Goal: Task Accomplishment & Management: Use online tool/utility

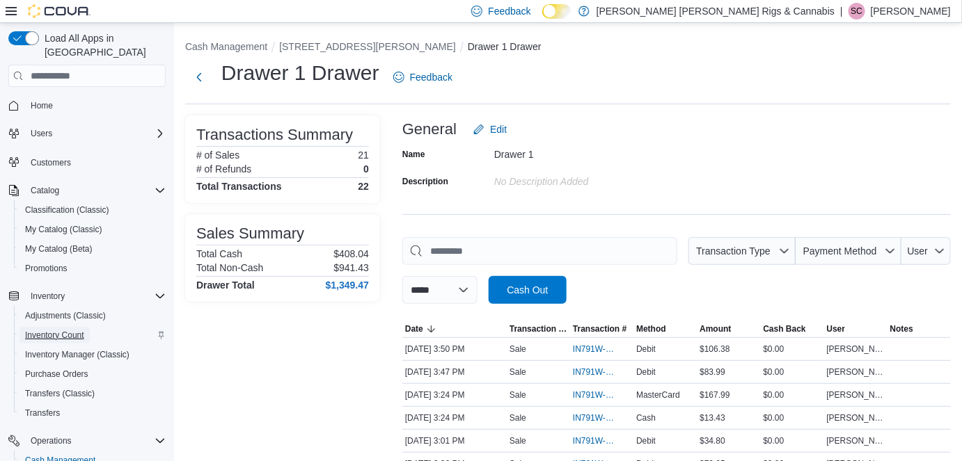
click at [70, 330] on span "Inventory Count" at bounding box center [54, 335] width 59 height 11
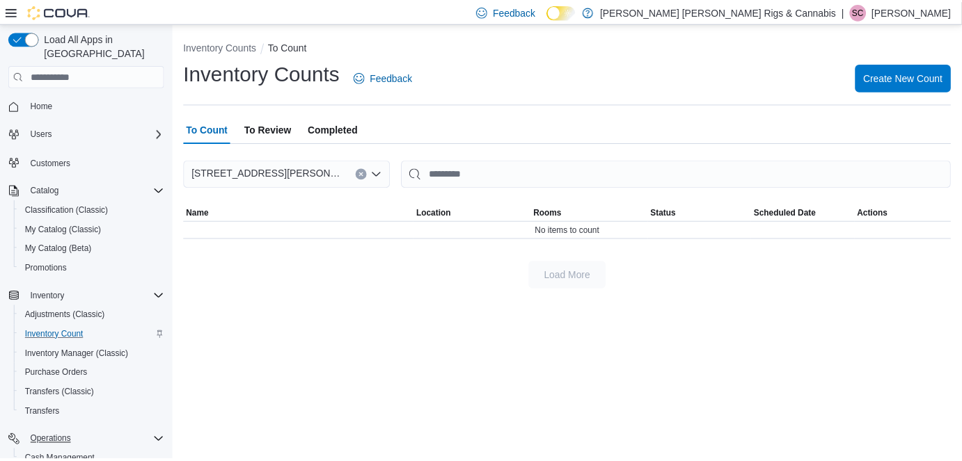
scroll to position [126, 0]
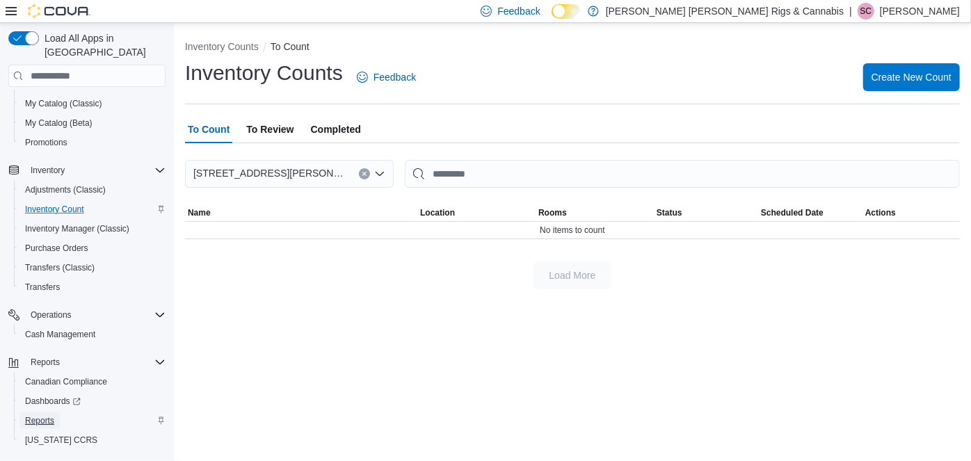
click at [40, 415] on span "Reports" at bounding box center [39, 420] width 29 height 11
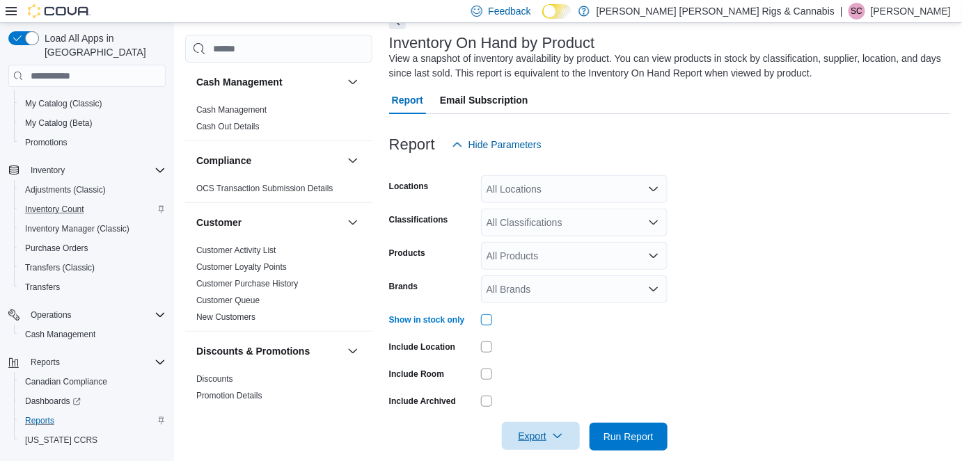
scroll to position [95, 0]
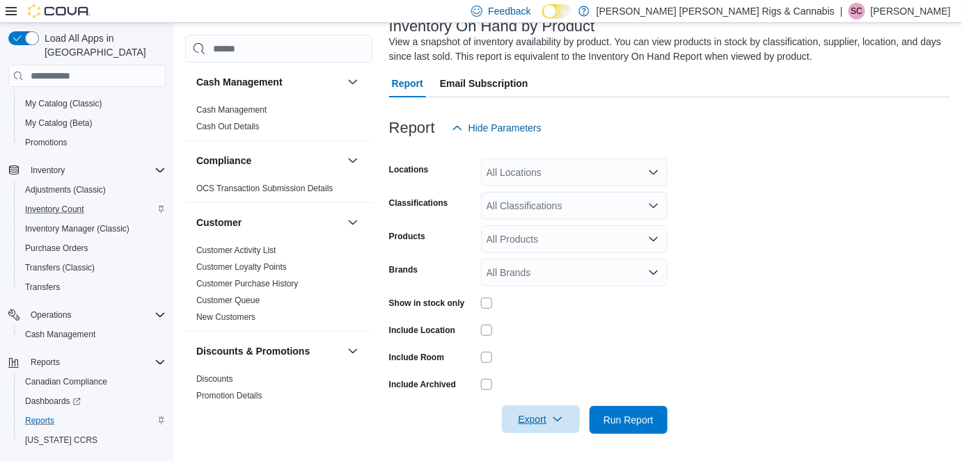
click at [525, 415] on span "Export" at bounding box center [540, 420] width 61 height 28
click at [534, 342] on span "Export to Excel" at bounding box center [542, 336] width 63 height 11
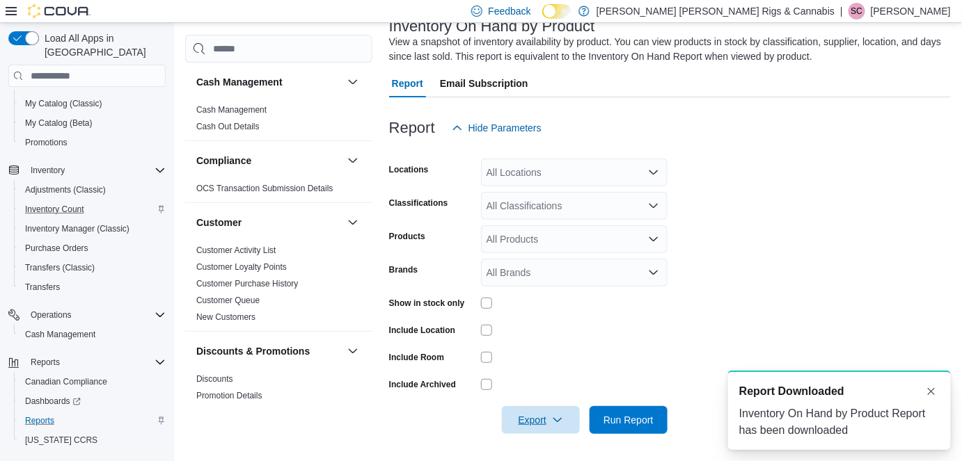
scroll to position [0, 0]
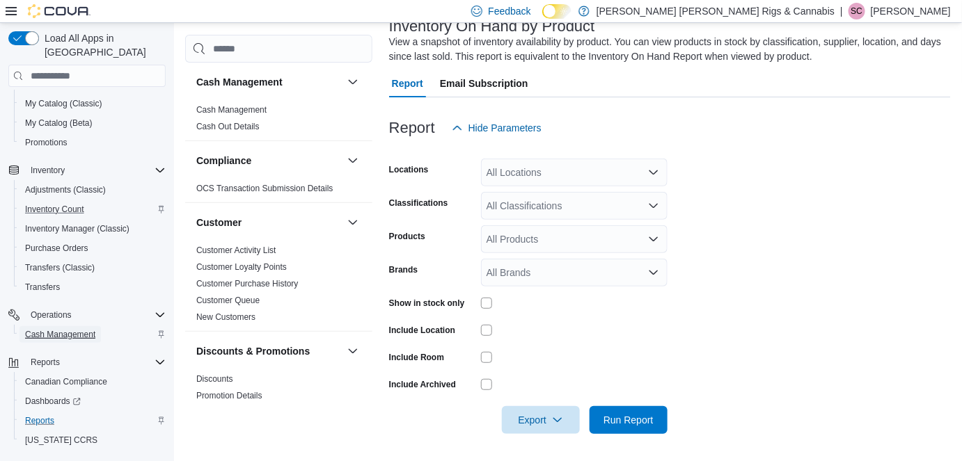
click at [67, 329] on span "Cash Management" at bounding box center [60, 334] width 70 height 11
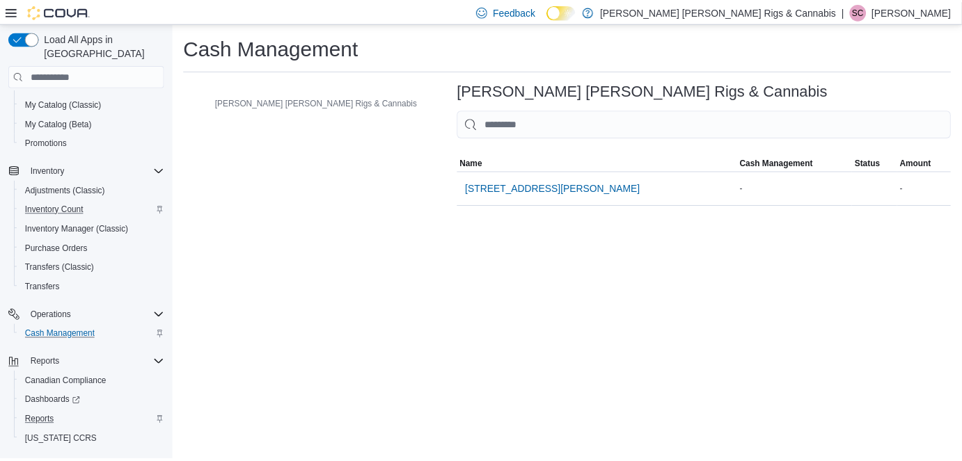
scroll to position [109, 0]
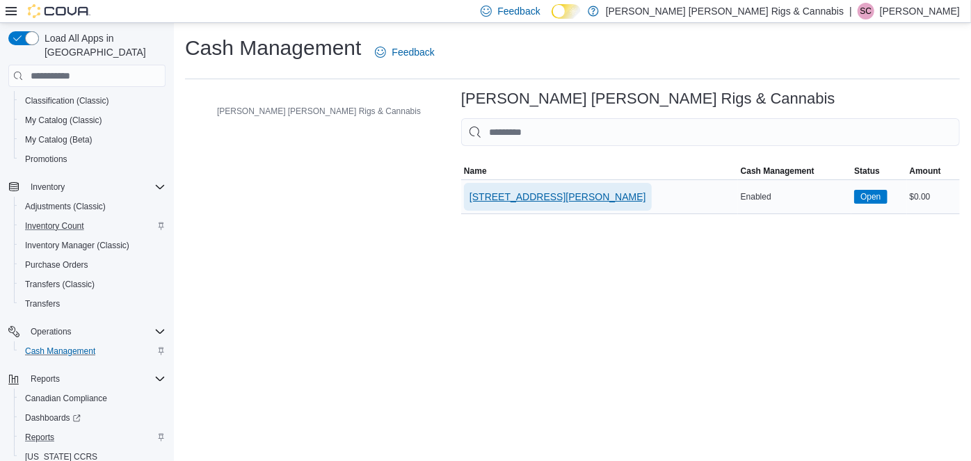
click at [470, 195] on span "[STREET_ADDRESS][PERSON_NAME]" at bounding box center [558, 197] width 177 height 14
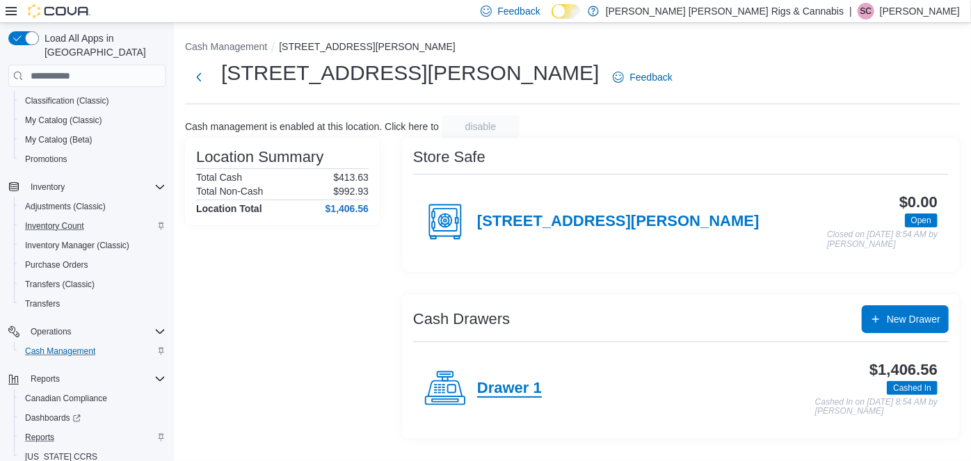
click at [516, 386] on h4 "Drawer 1" at bounding box center [509, 389] width 65 height 18
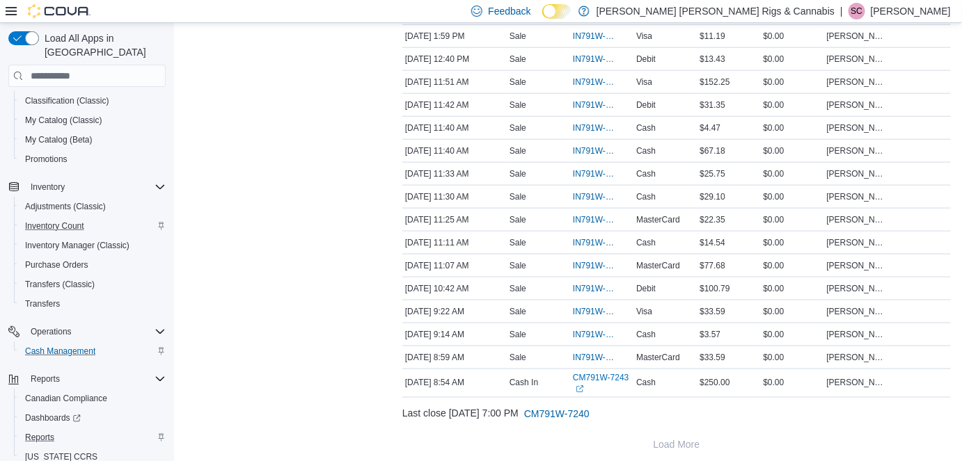
scroll to position [500, 0]
